Goal: Transaction & Acquisition: Purchase product/service

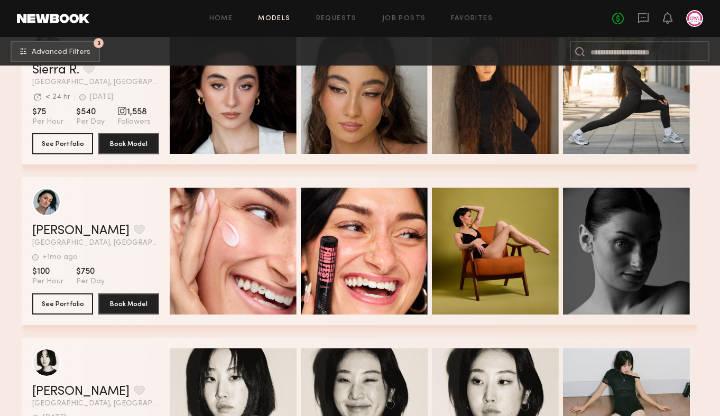
scroll to position [33389, 0]
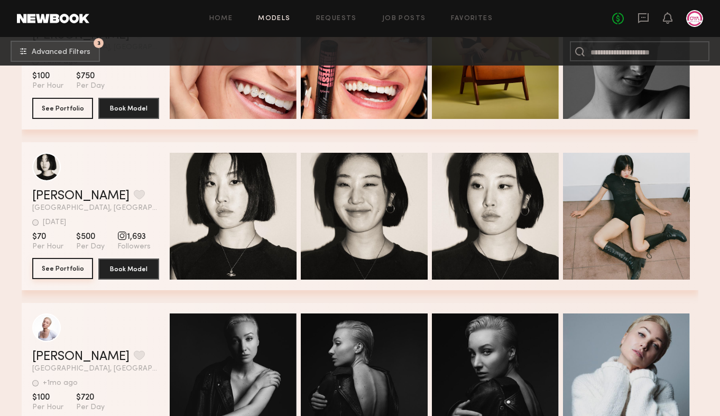
click at [45, 275] on button "See Portfolio" at bounding box center [62, 268] width 61 height 21
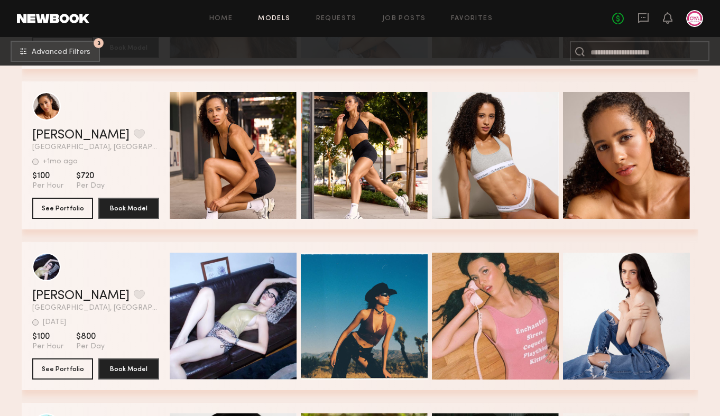
scroll to position [35147, 0]
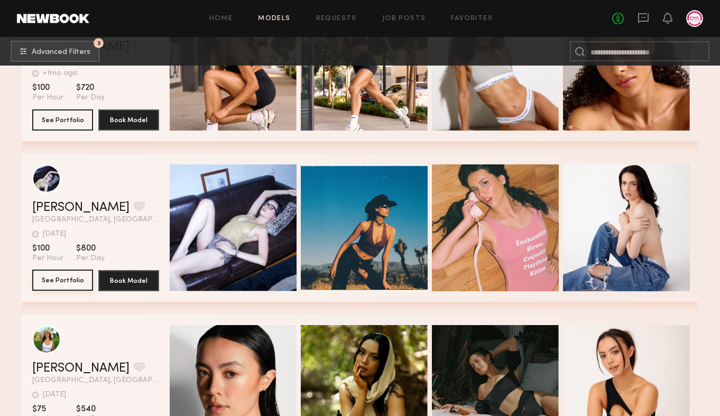
click at [60, 285] on button "See Portfolio" at bounding box center [62, 280] width 61 height 21
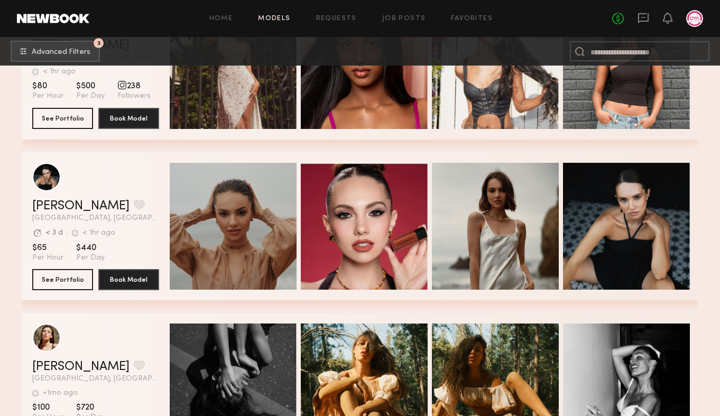
scroll to position [35736, 0]
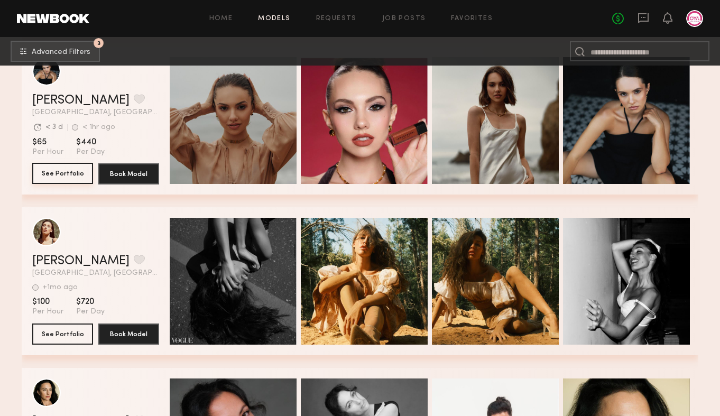
click at [63, 178] on button "See Portfolio" at bounding box center [62, 173] width 61 height 21
click at [134, 97] on button "grid" at bounding box center [139, 99] width 11 height 10
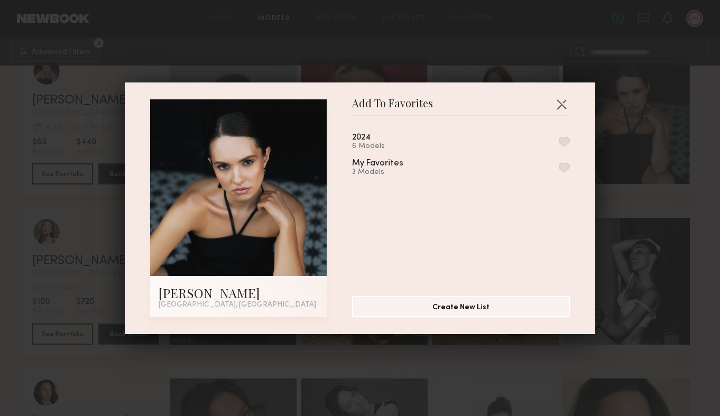
click at [575, 109] on div "Add To Favorites Sasha S. Los Angeles, CA Add To Favorites 2024 6 Models My Fav…" at bounding box center [360, 209] width 471 height 252
click at [572, 103] on div "Add To Favorites Sasha S. Los Angeles, CA Add To Favorites 2024 6 Models My Fav…" at bounding box center [360, 209] width 471 height 252
click at [555, 103] on button "button" at bounding box center [561, 104] width 17 height 17
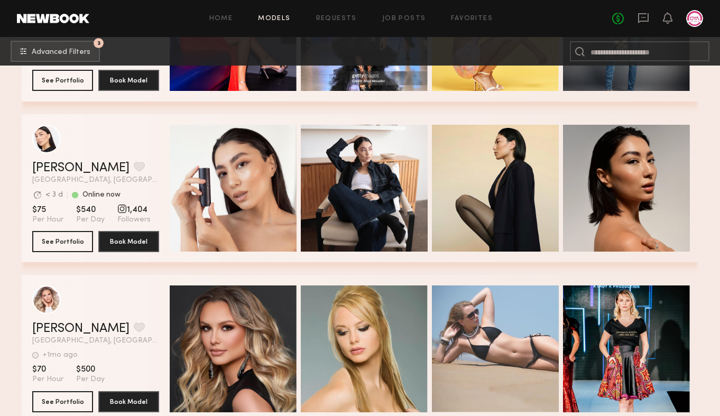
scroll to position [37625, 0]
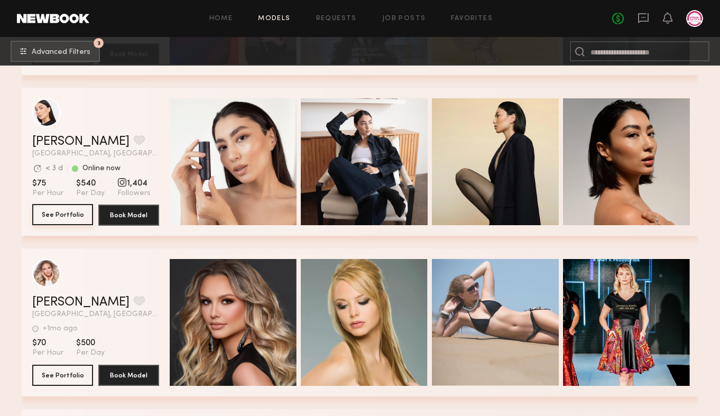
click at [79, 214] on button "See Portfolio" at bounding box center [62, 214] width 61 height 21
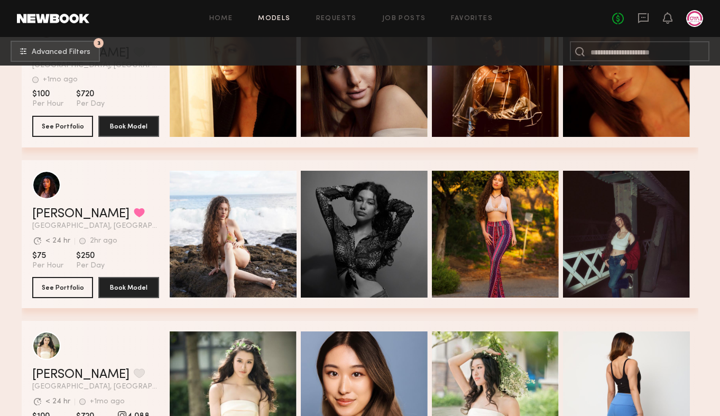
scroll to position [38521, 0]
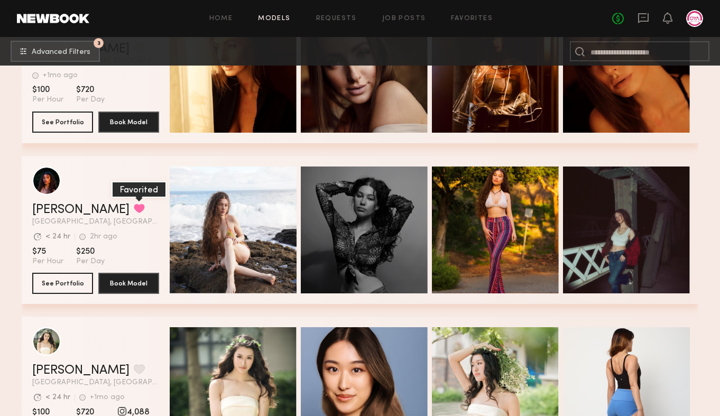
click at [134, 207] on button "grid" at bounding box center [139, 209] width 11 height 10
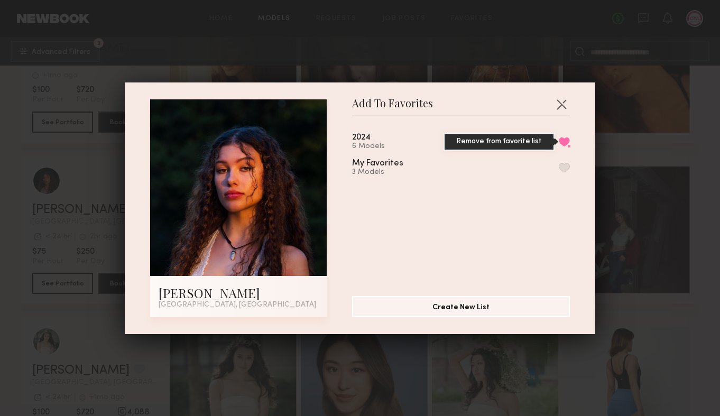
click at [568, 140] on button "Remove from favorite list" at bounding box center [564, 142] width 11 height 10
click at [559, 103] on button "button" at bounding box center [561, 104] width 17 height 17
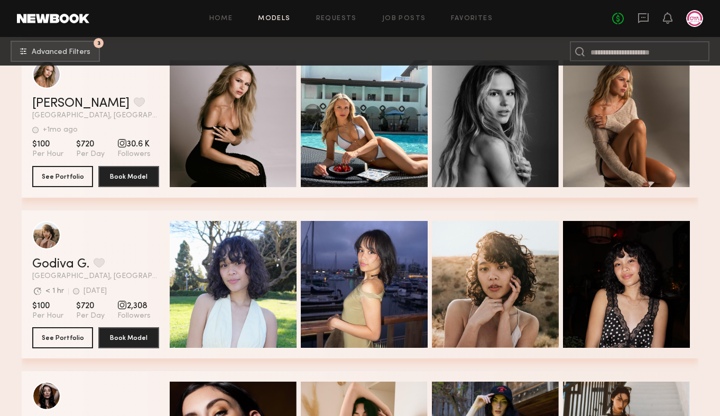
scroll to position [39272, 0]
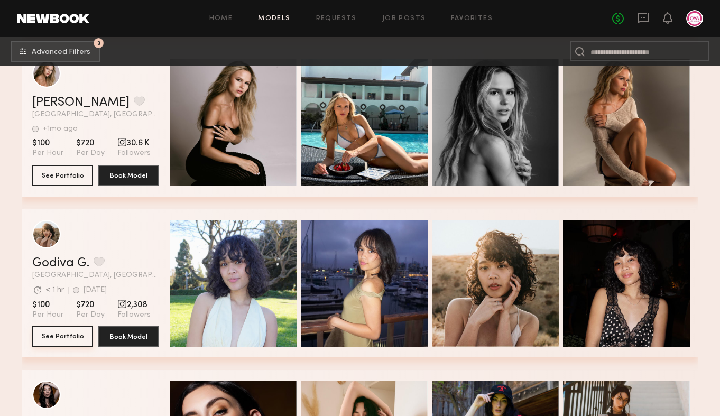
click at [83, 334] on button "See Portfolio" at bounding box center [62, 336] width 61 height 21
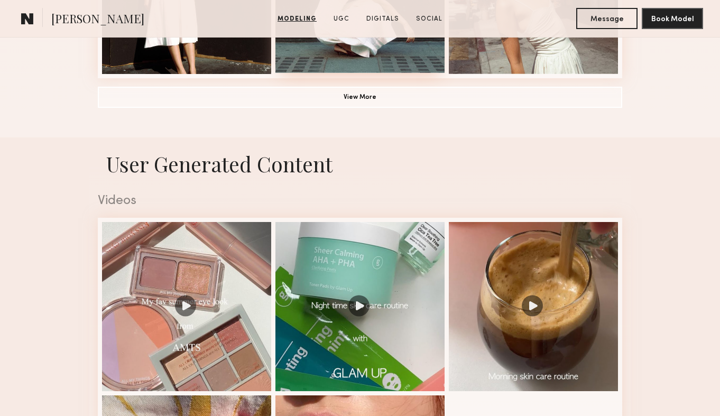
scroll to position [929, 0]
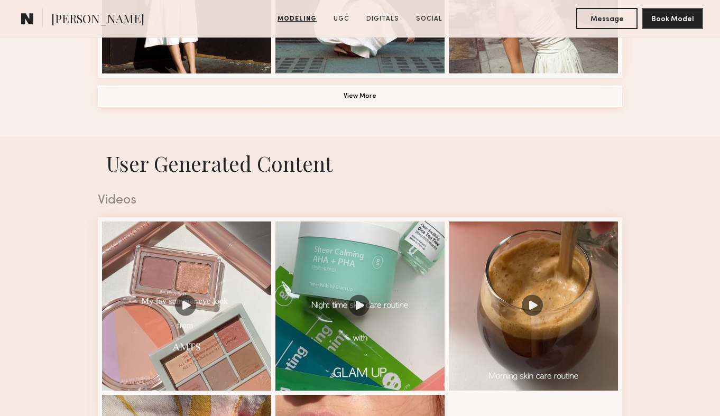
click at [362, 97] on button "View More" at bounding box center [360, 96] width 525 height 21
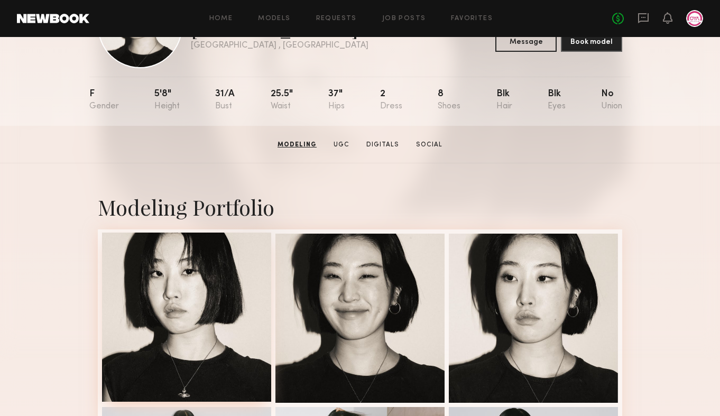
scroll to position [0, 0]
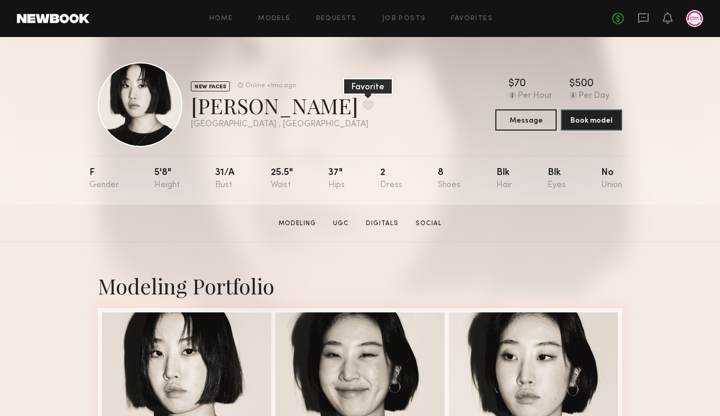
click at [363, 106] on button at bounding box center [368, 105] width 11 height 10
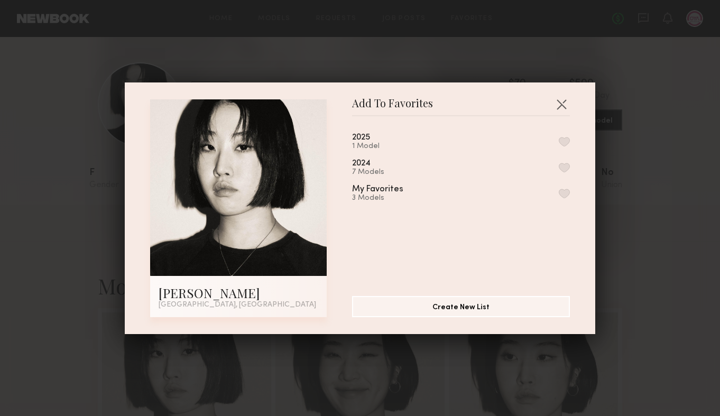
click at [566, 141] on button "button" at bounding box center [564, 142] width 11 height 10
click at [557, 109] on button "button" at bounding box center [561, 104] width 17 height 17
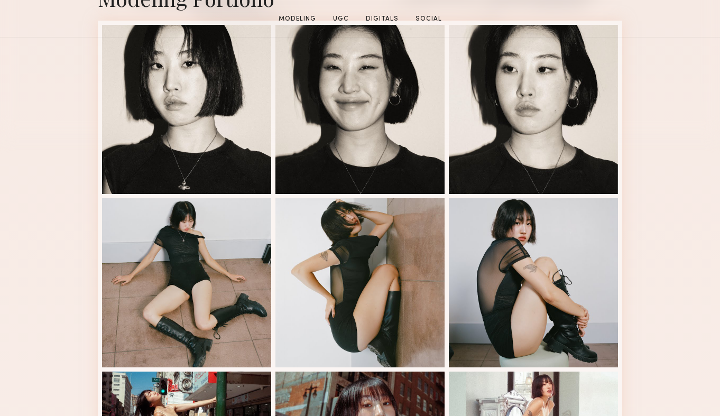
scroll to position [303, 0]
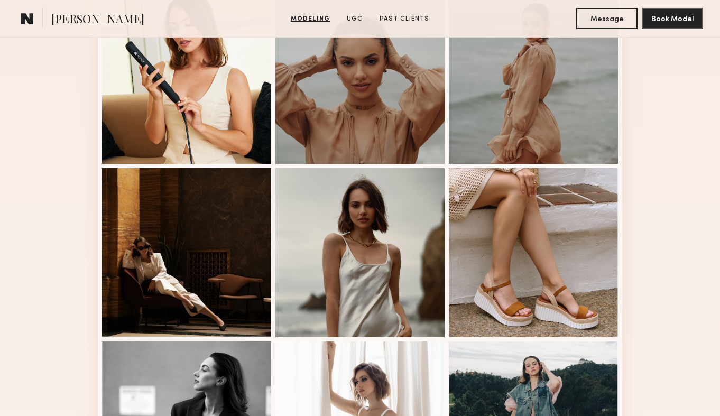
scroll to position [514, 0]
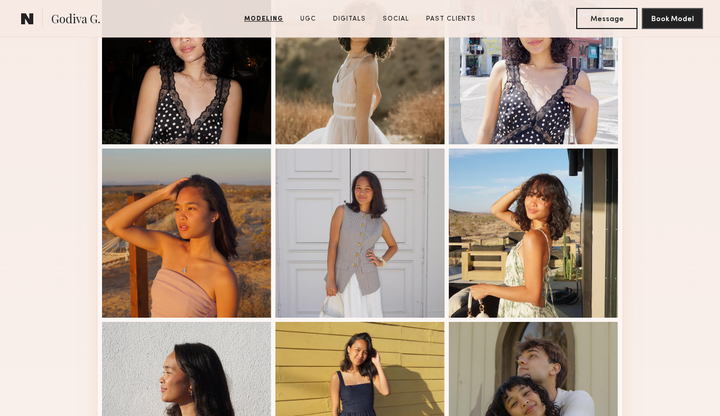
scroll to position [599, 0]
